Goal: Browse casually

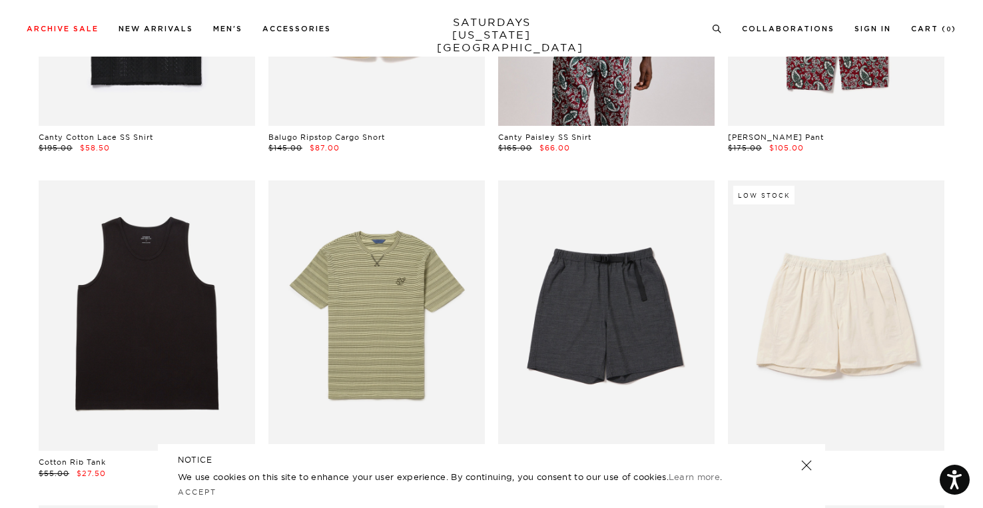
scroll to position [999, 0]
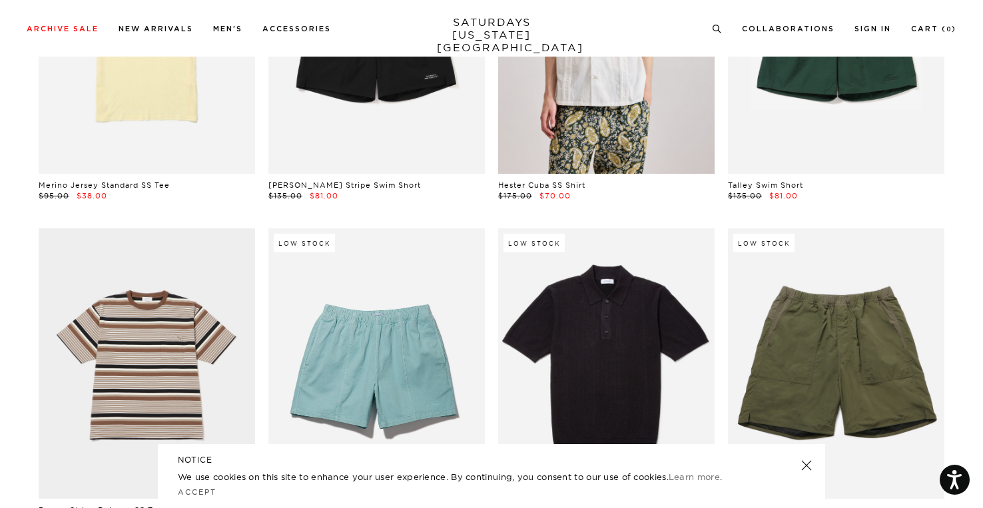
scroll to position [1997, 0]
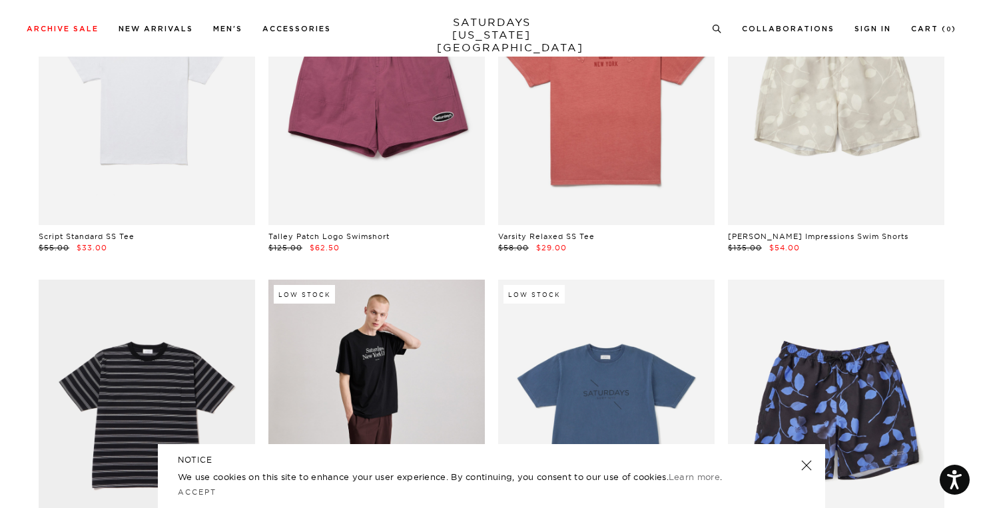
scroll to position [2463, 0]
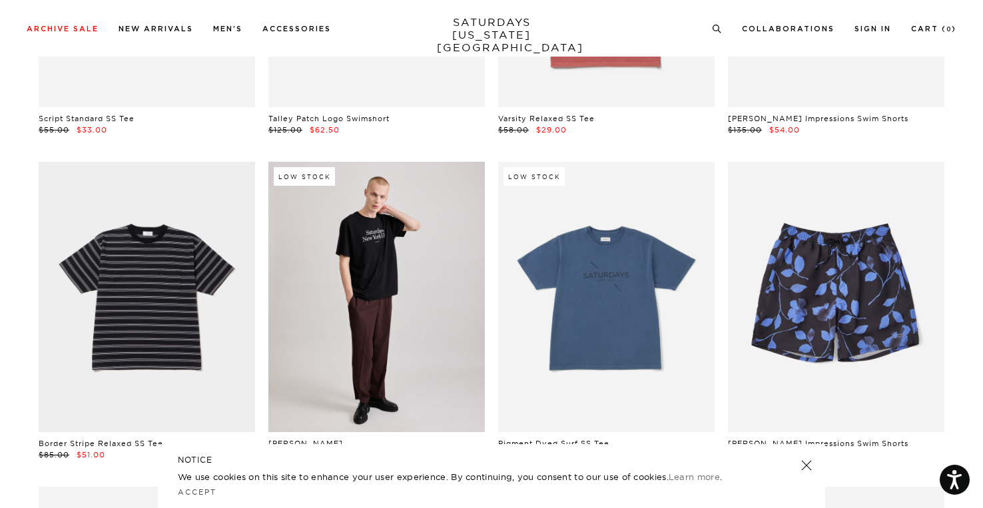
scroll to position [2729, 0]
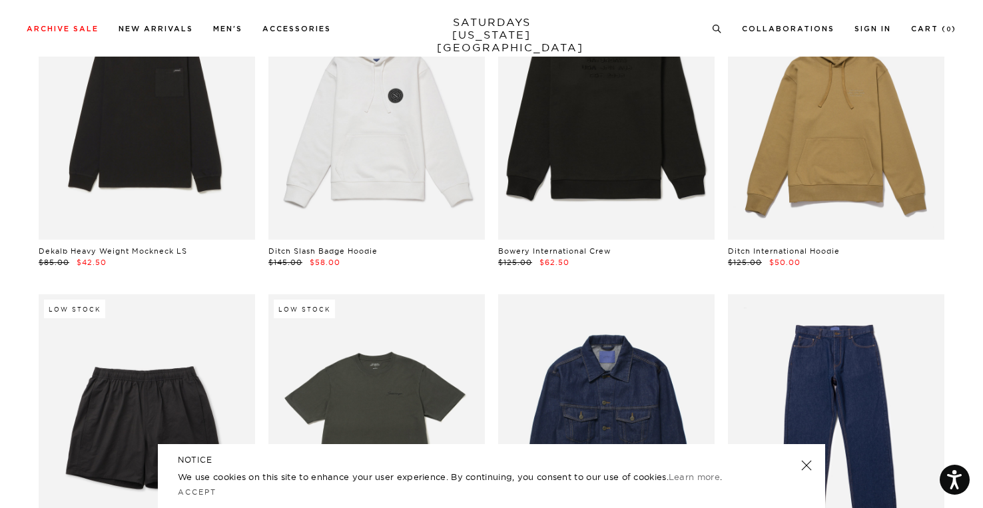
scroll to position [5059, 0]
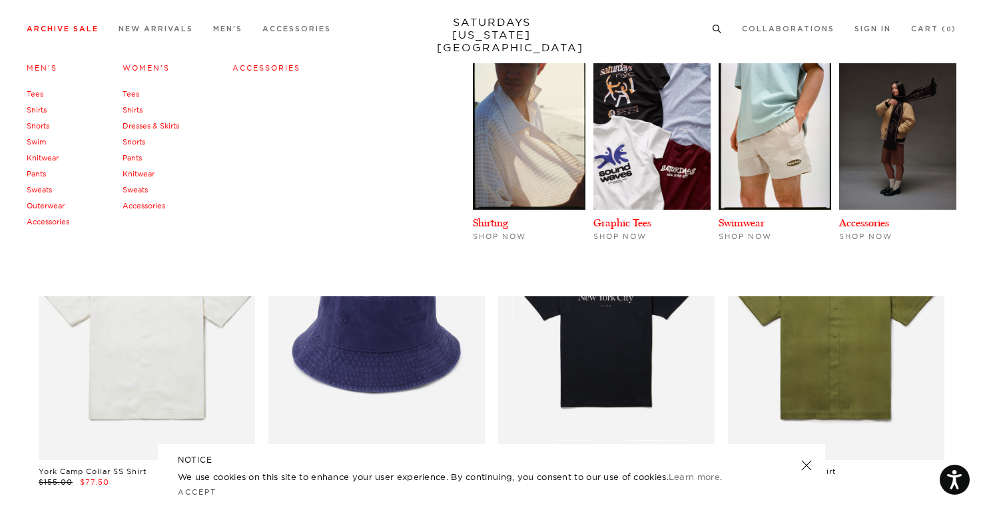
scroll to position [5525, 0]
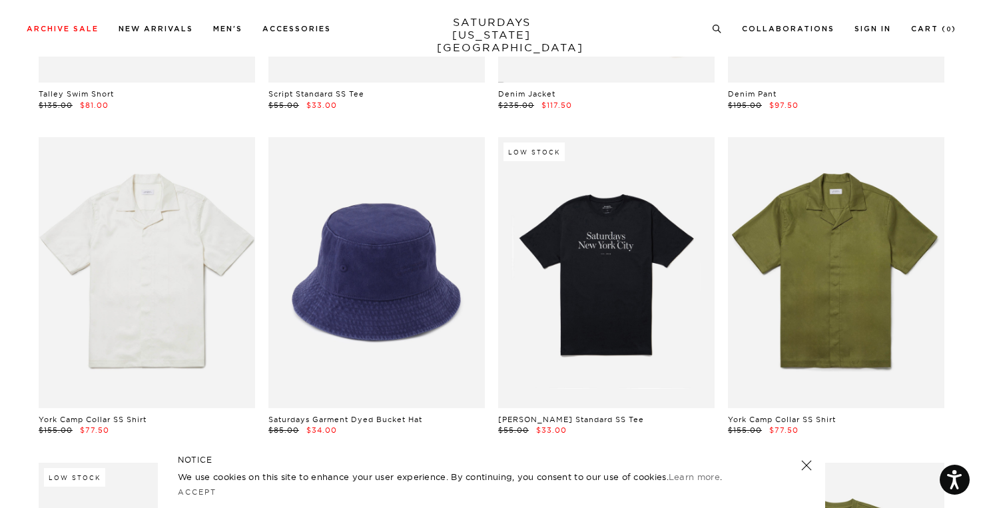
click at [35, 319] on div "York Camp Collar SS Shirt $155.00 $77.50" at bounding box center [147, 286] width 230 height 298
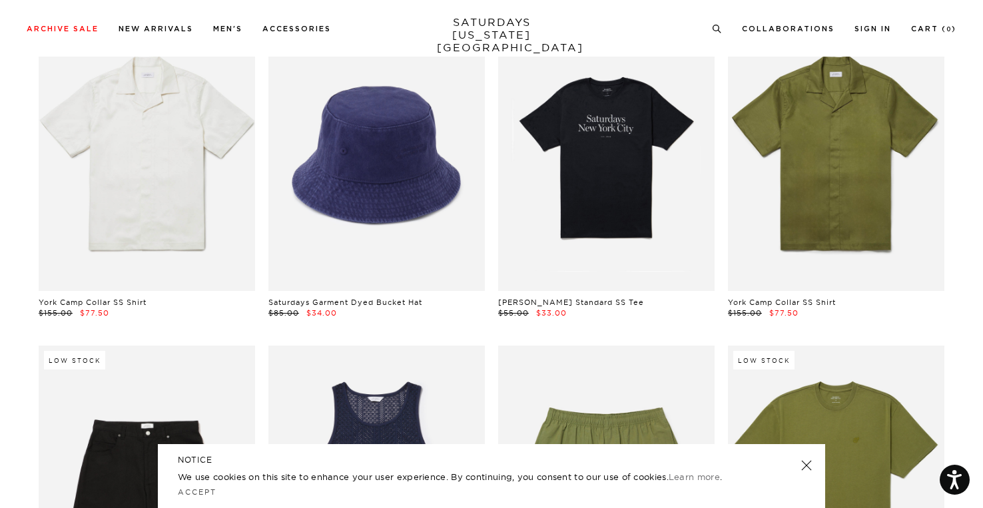
scroll to position [5858, 0]
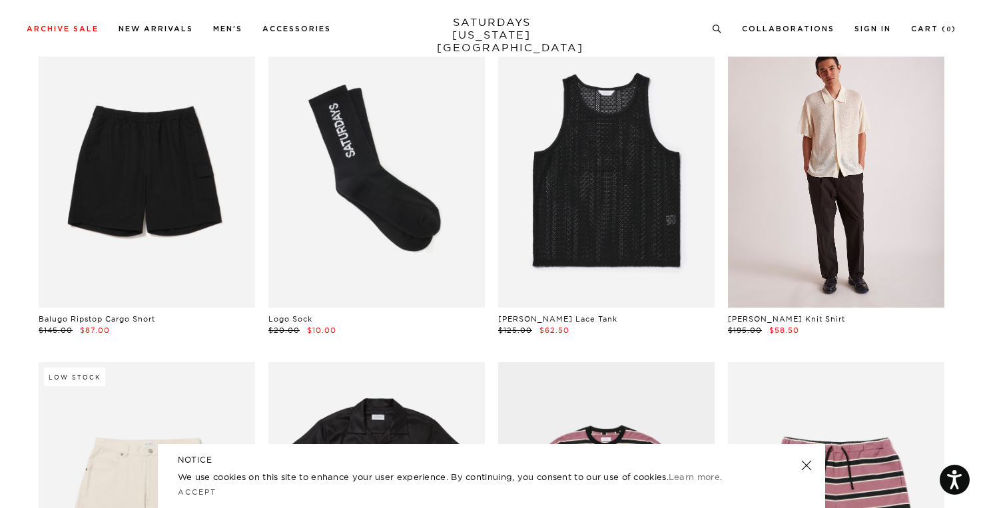
scroll to position [6191, 0]
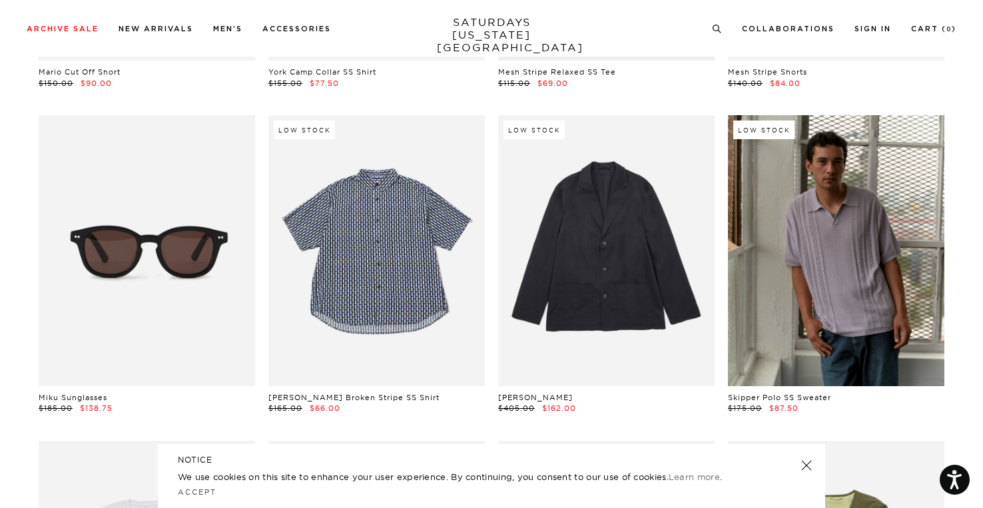
scroll to position [6857, 0]
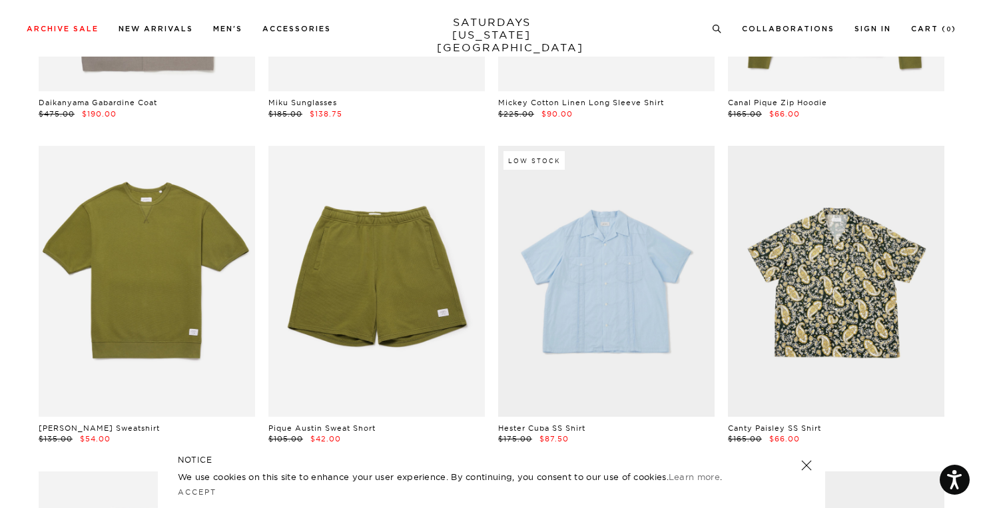
scroll to position [8122, 0]
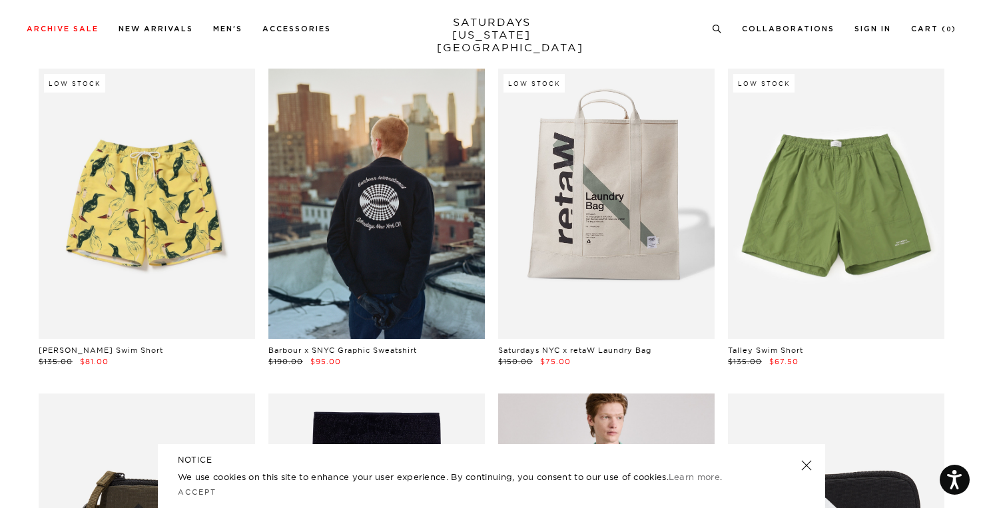
scroll to position [8854, 0]
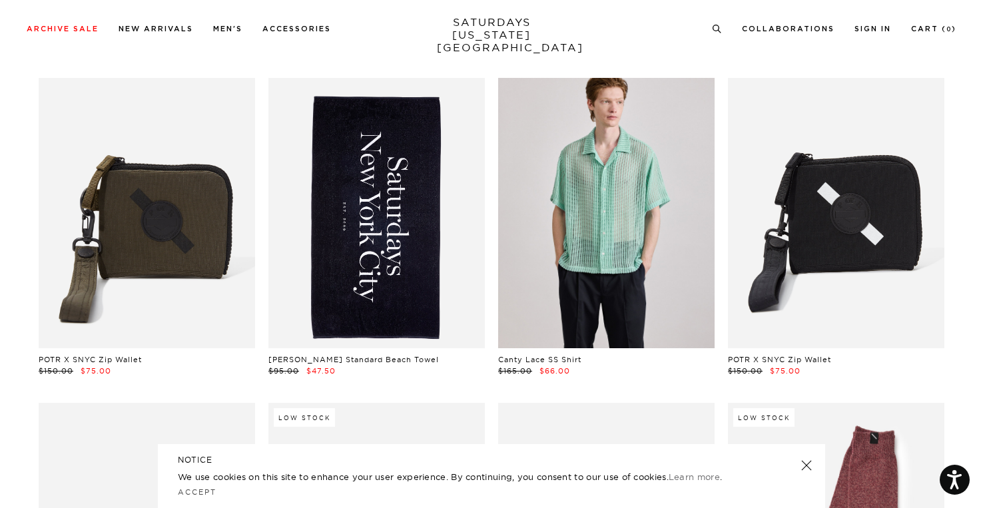
scroll to position [9187, 0]
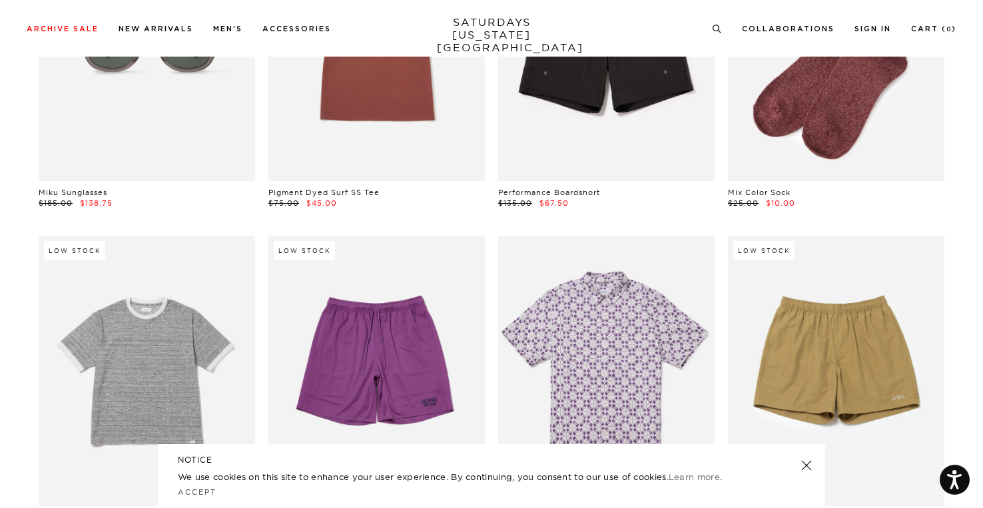
drag, startPoint x: 25, startPoint y: 217, endPoint x: 33, endPoint y: 218, distance: 8.0
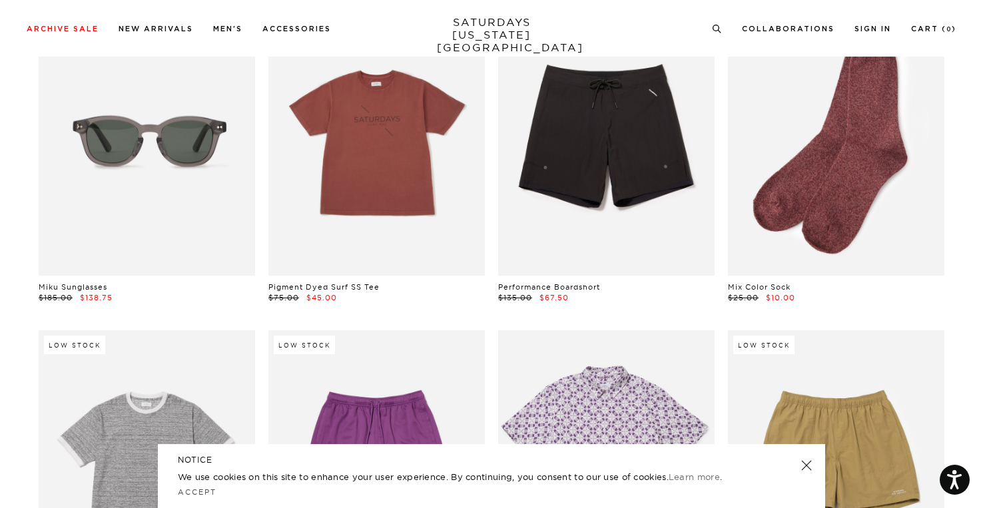
scroll to position [9453, 0]
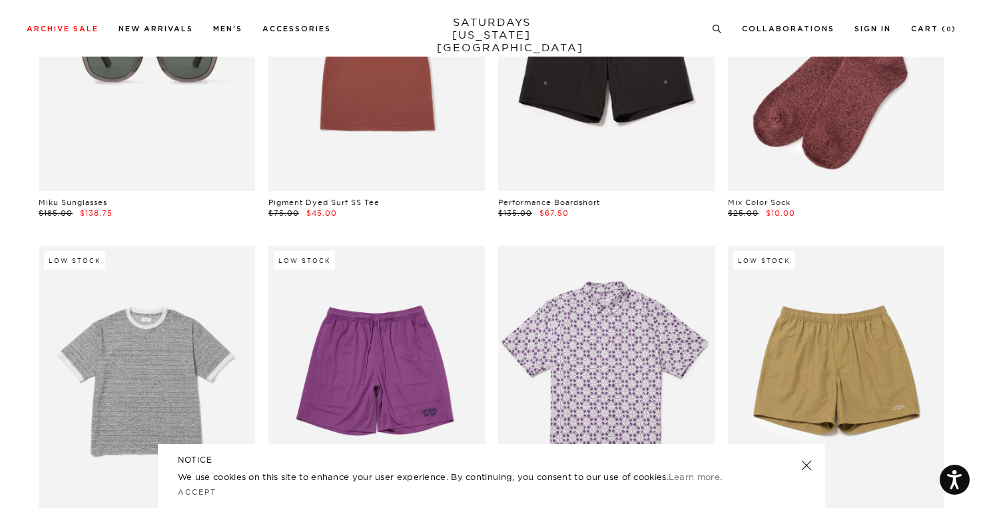
scroll to position [9719, 0]
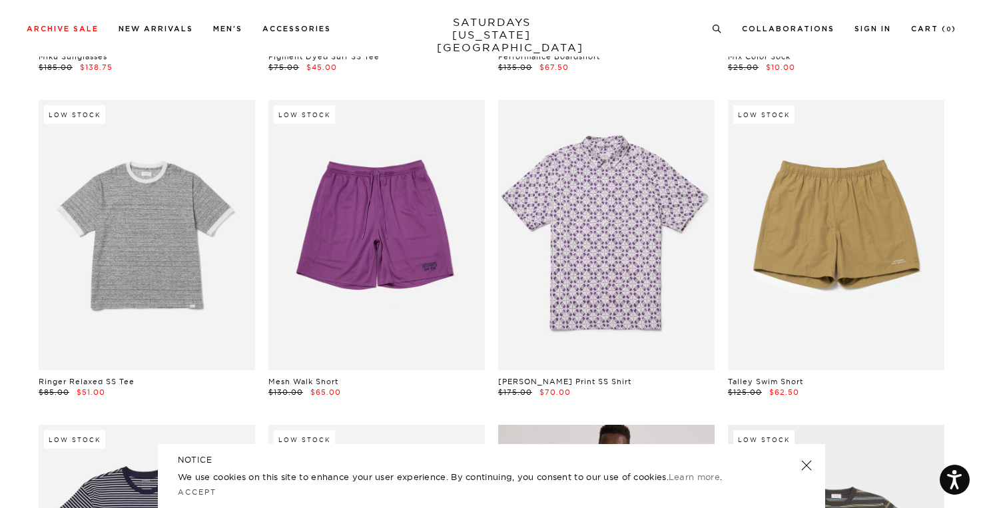
scroll to position [10052, 0]
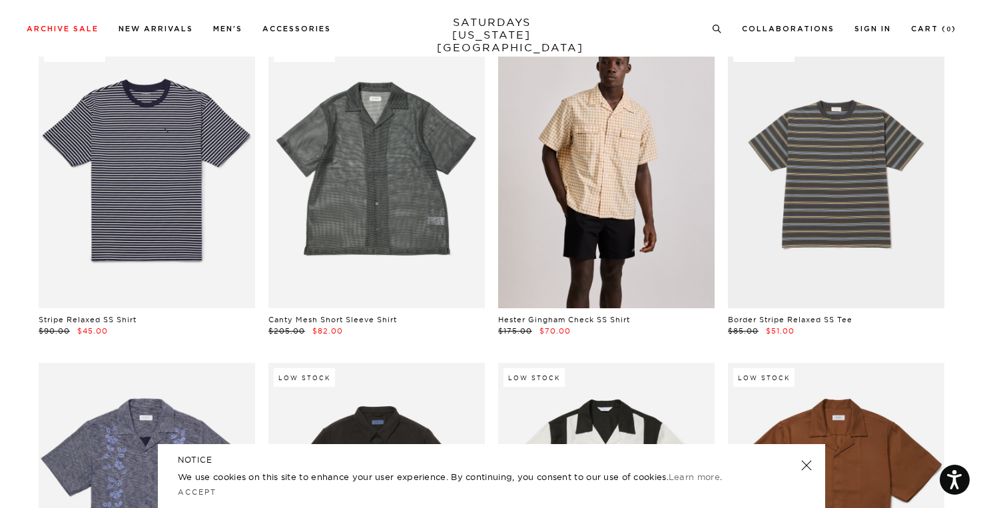
scroll to position [10318, 0]
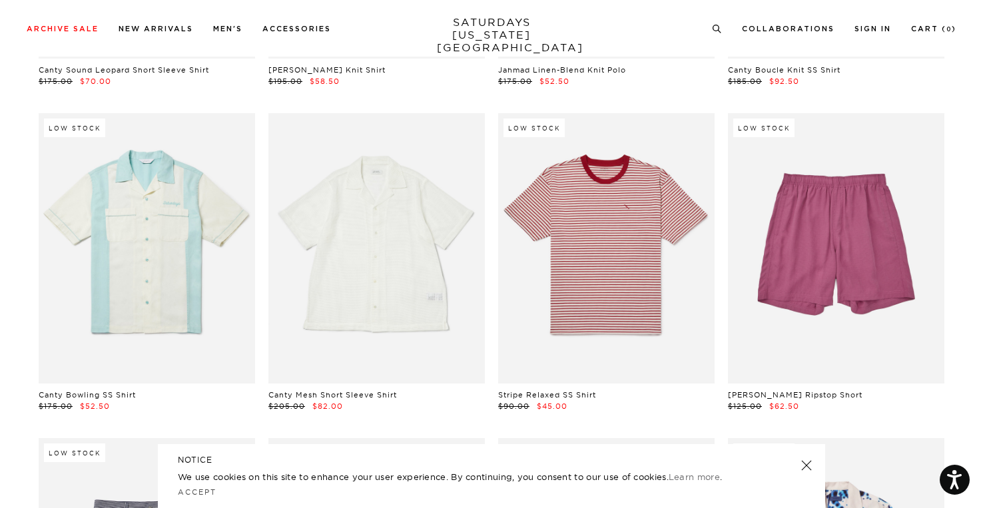
scroll to position [11117, 0]
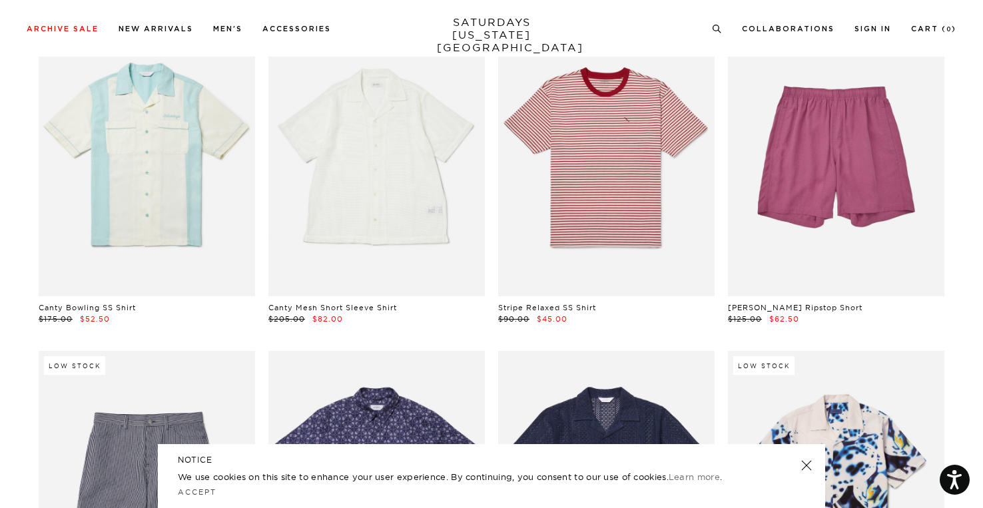
scroll to position [11250, 0]
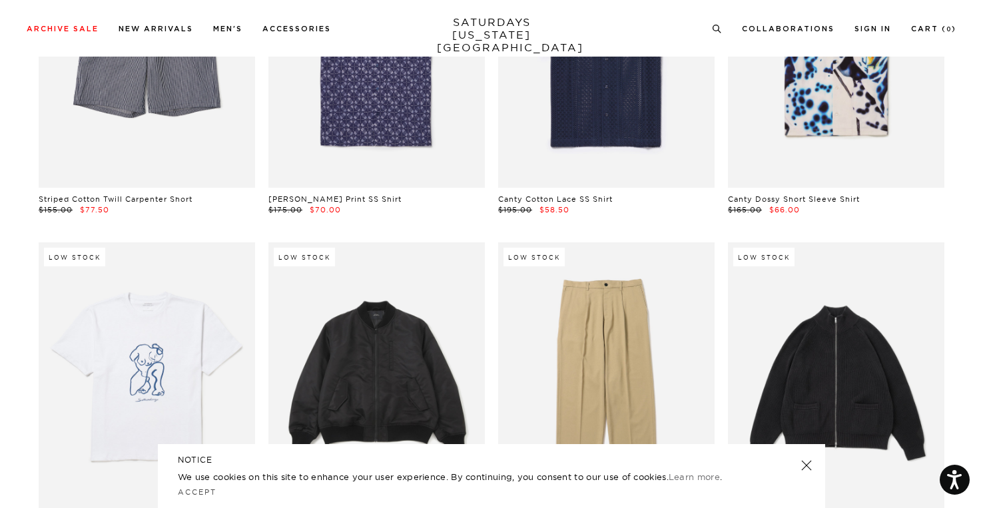
scroll to position [11650, 0]
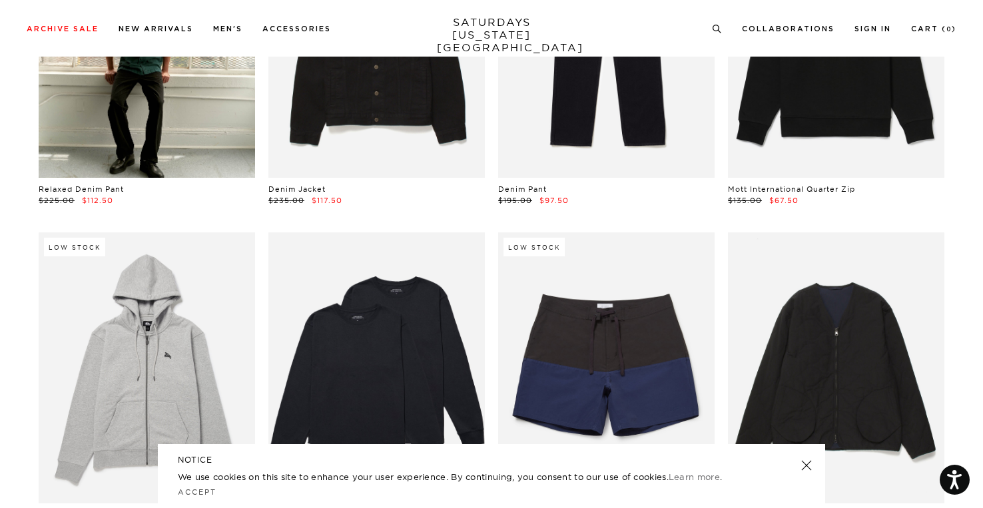
scroll to position [13381, 0]
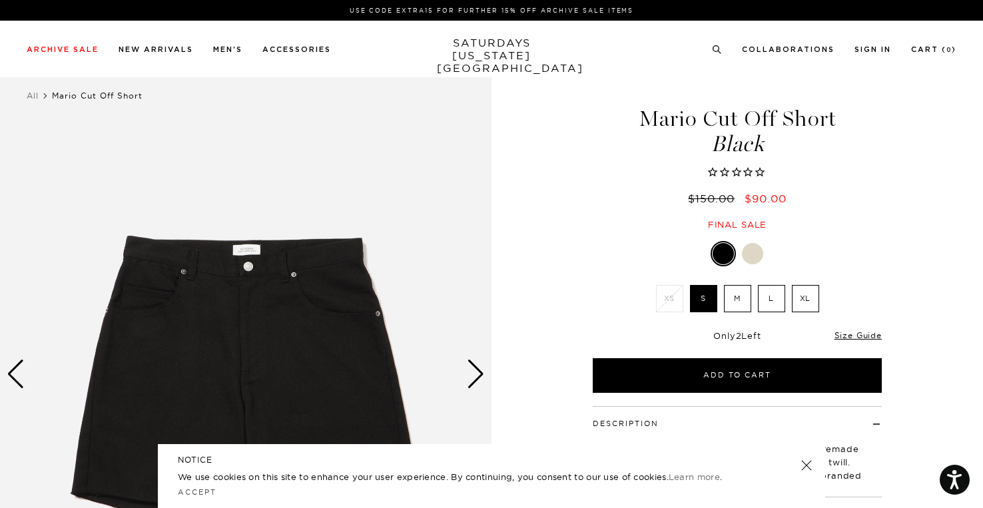
click at [754, 254] on div at bounding box center [752, 253] width 21 height 21
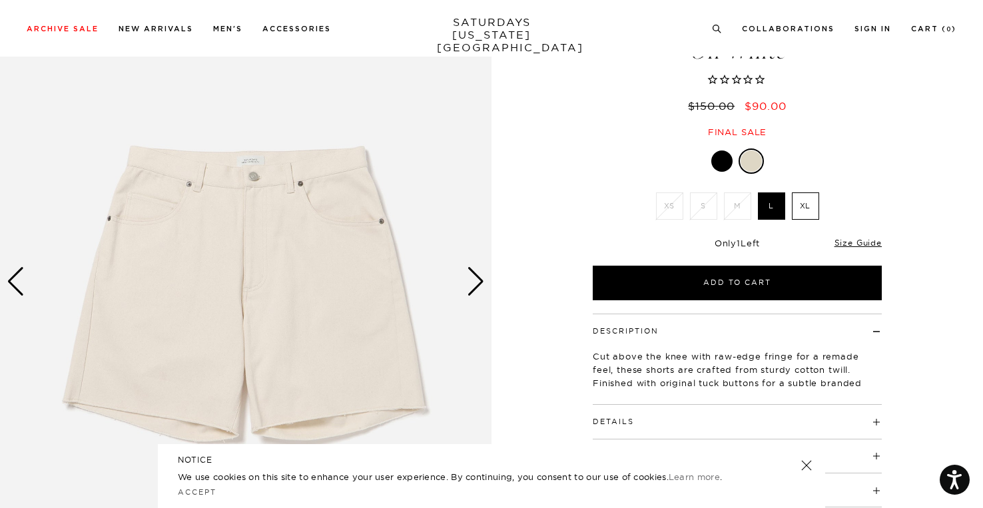
scroll to position [133, 0]
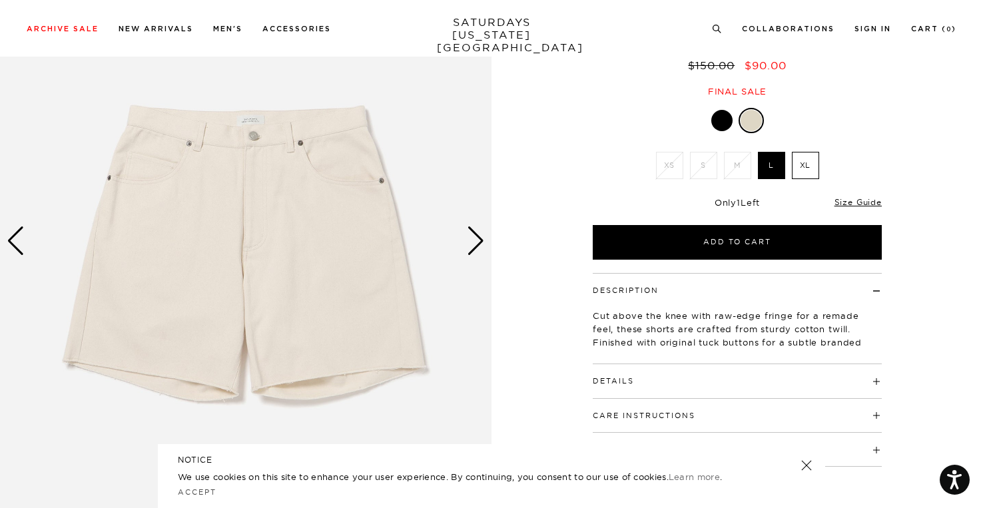
click at [491, 248] on img at bounding box center [736, 241] width 491 height 614
click at [478, 247] on div "Next slide" at bounding box center [476, 240] width 18 height 29
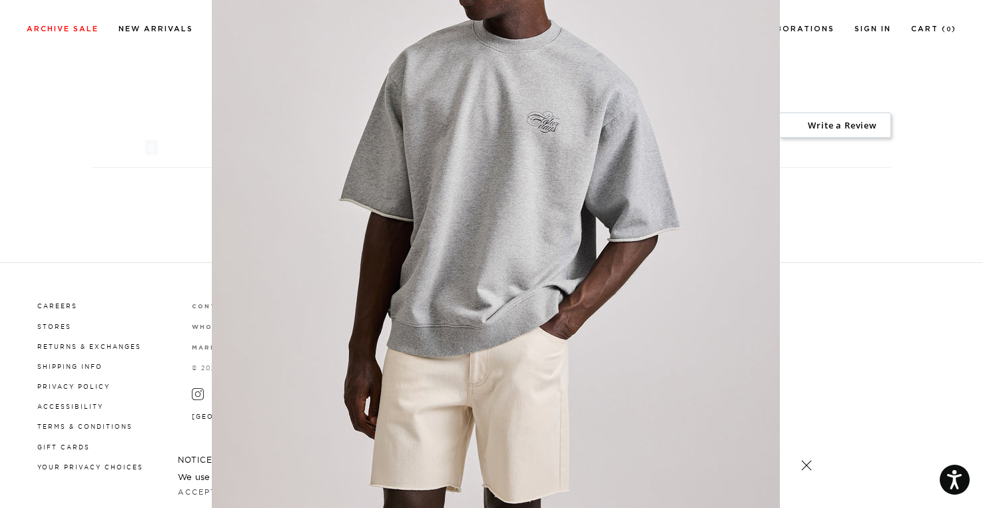
scroll to position [99, 0]
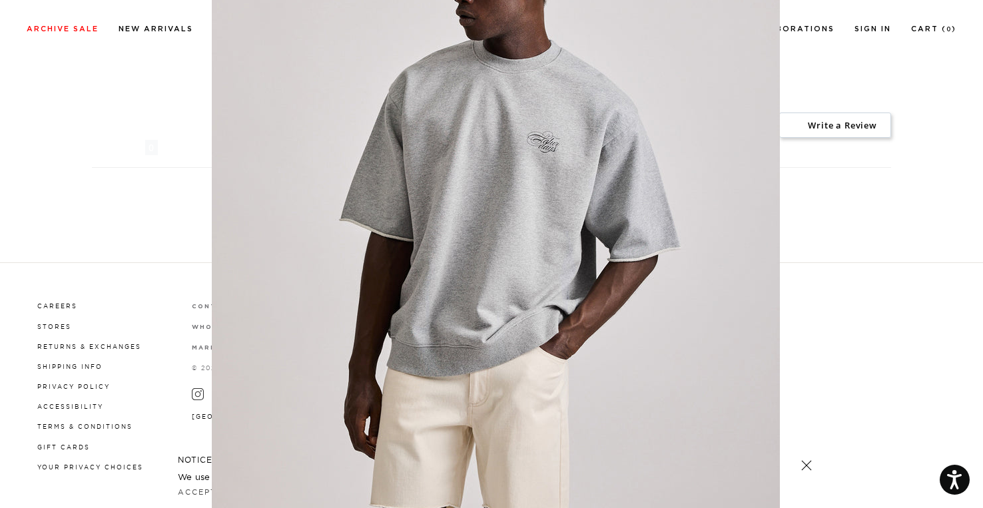
click at [122, 168] on figure at bounding box center [491, 254] width 983 height 508
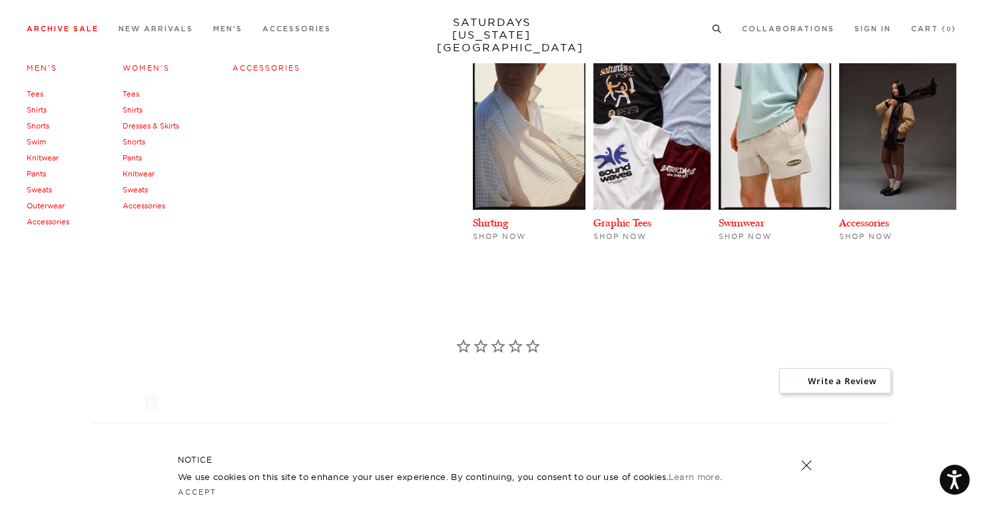
scroll to position [0, 0]
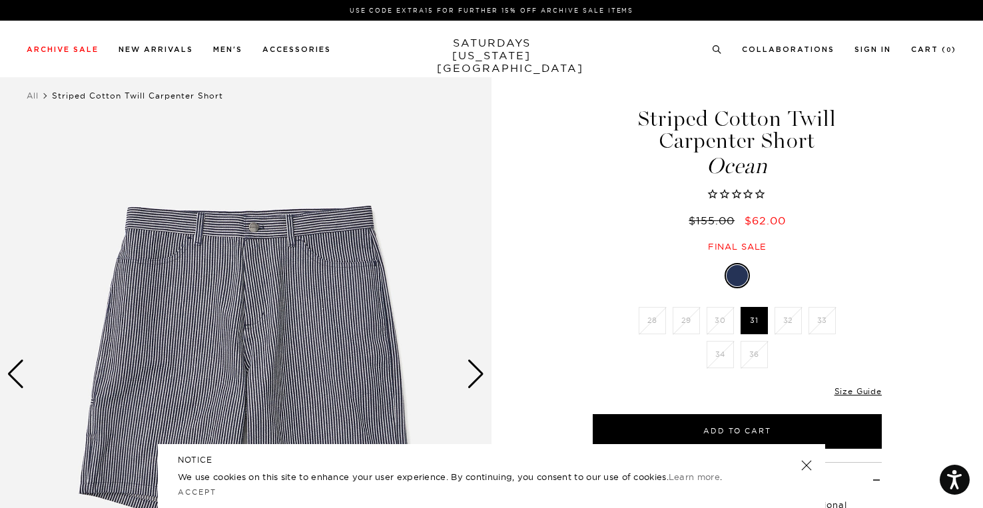
click at [473, 369] on div "Next slide" at bounding box center [476, 373] width 18 height 29
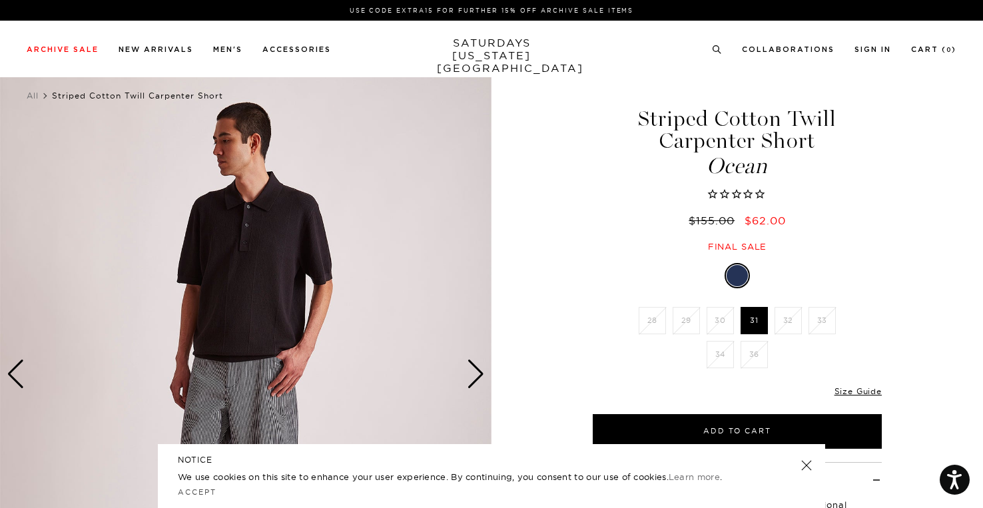
click at [473, 369] on div "Next slide" at bounding box center [476, 373] width 18 height 29
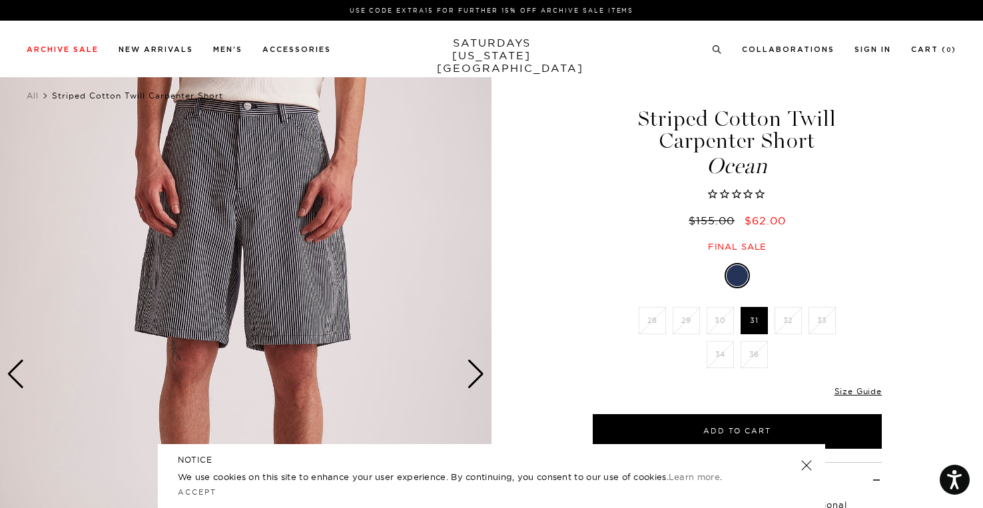
click at [473, 369] on div "Next slide" at bounding box center [476, 373] width 18 height 29
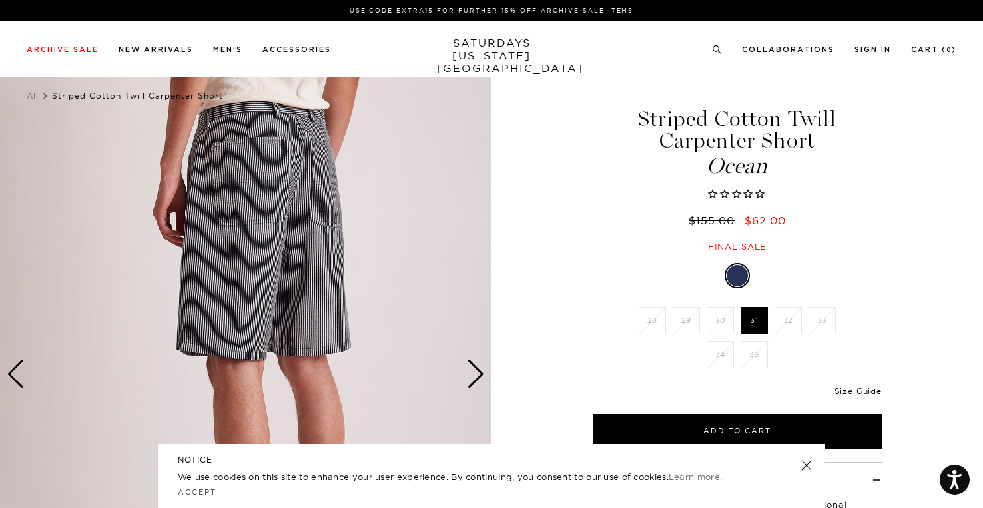
click at [473, 369] on div "Next slide" at bounding box center [476, 373] width 18 height 29
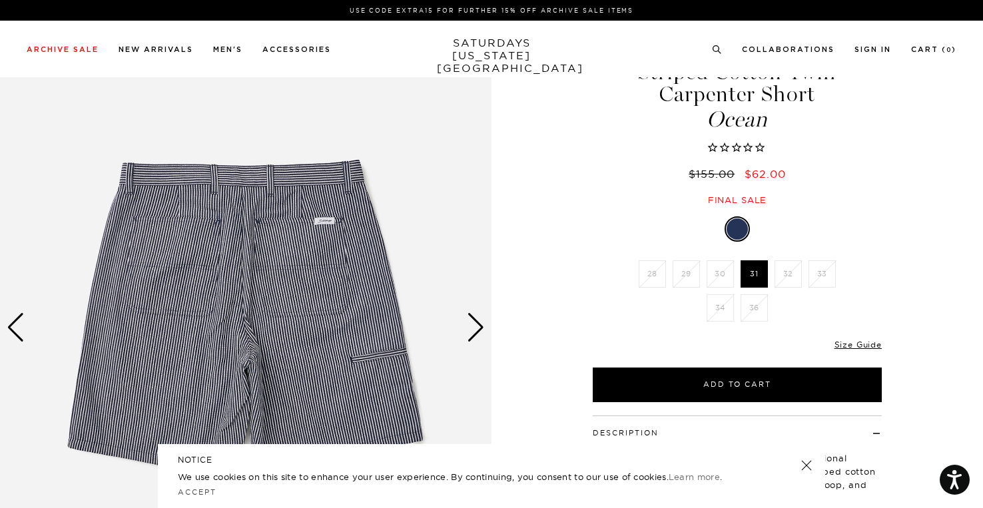
scroll to position [67, 0]
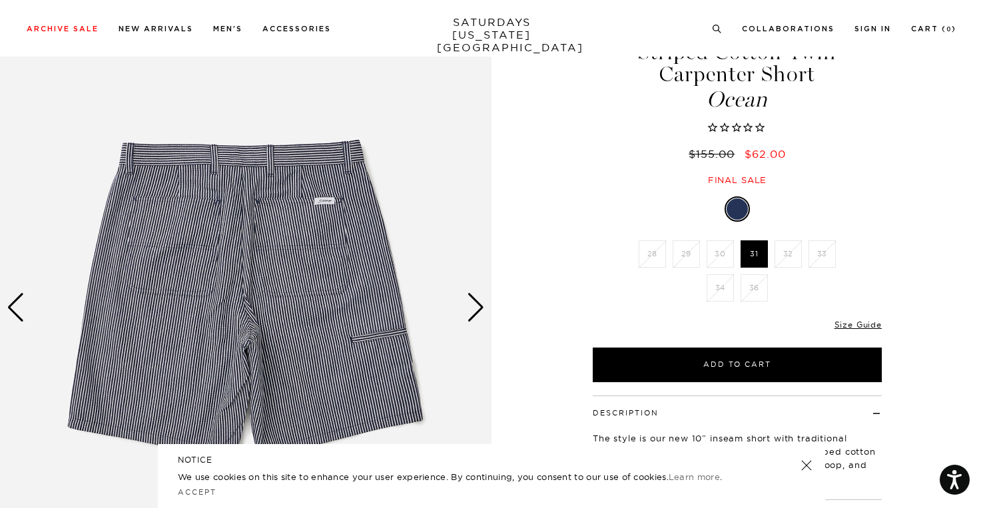
click at [475, 298] on div "Next slide" at bounding box center [476, 307] width 18 height 29
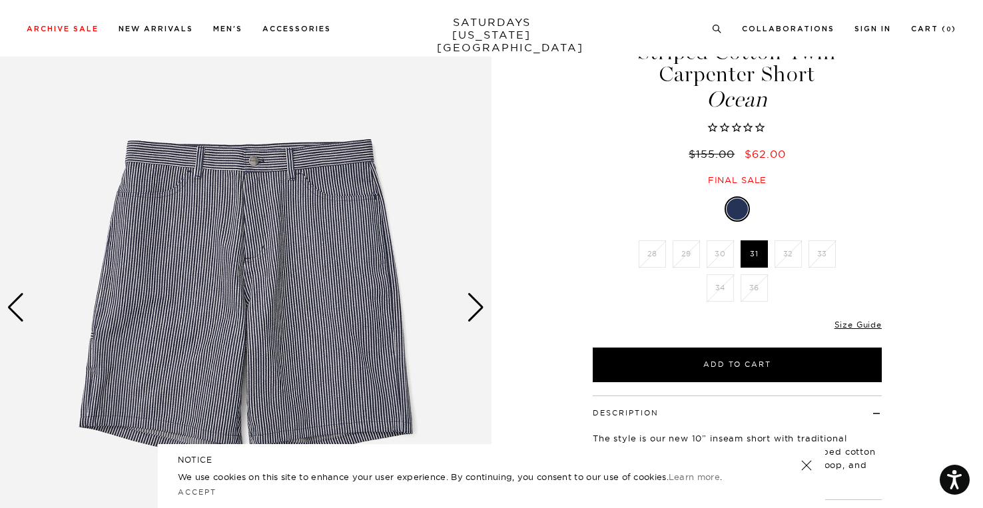
click at [474, 302] on div "Next slide" at bounding box center [476, 307] width 18 height 29
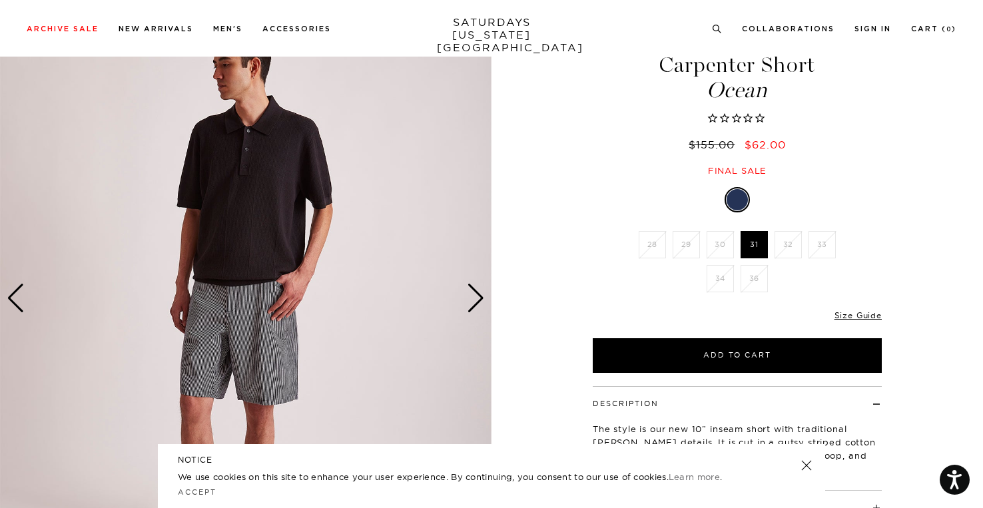
scroll to position [266, 0]
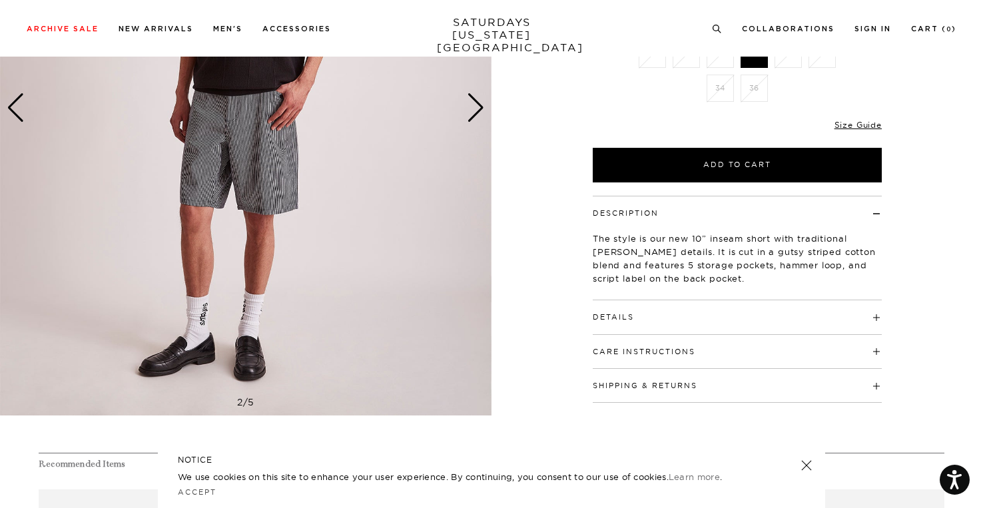
click at [678, 318] on h4 "Details" at bounding box center [736, 311] width 289 height 22
